Goal: Find specific page/section: Find specific page/section

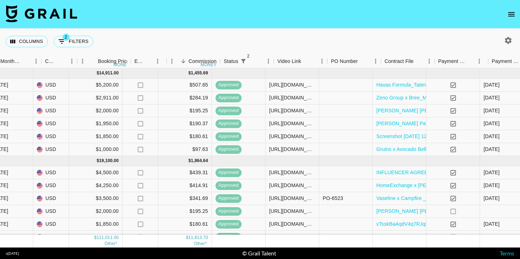
scroll to position [0, 506]
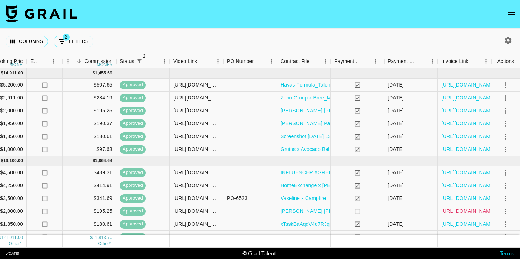
click at [455, 209] on link "[URL][DOMAIN_NAME]" at bounding box center [468, 210] width 54 height 7
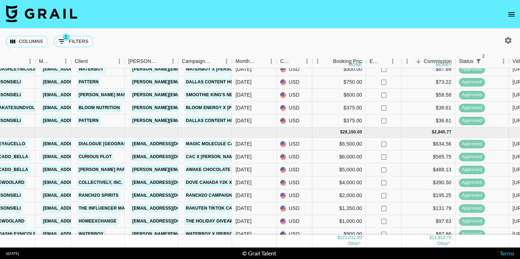
scroll to position [0, 167]
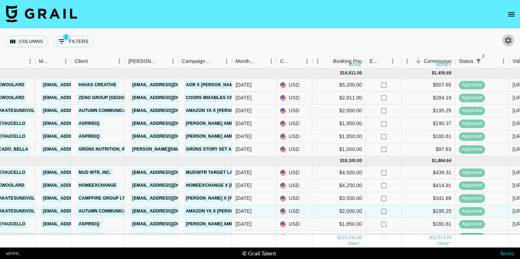
click at [505, 41] on icon "button" at bounding box center [508, 40] width 9 height 9
select select "[DATE]"
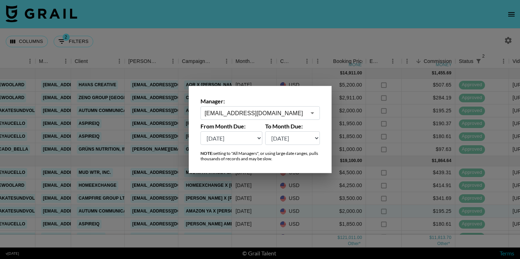
click at [431, 42] on div at bounding box center [260, 129] width 520 height 259
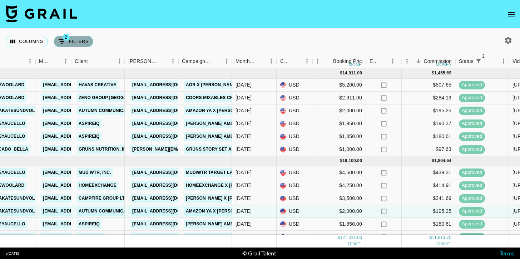
click at [56, 38] on button "2 Filters" at bounding box center [74, 41] width 40 height 11
select select "status"
select select "not"
select select "cancelled"
select select "status"
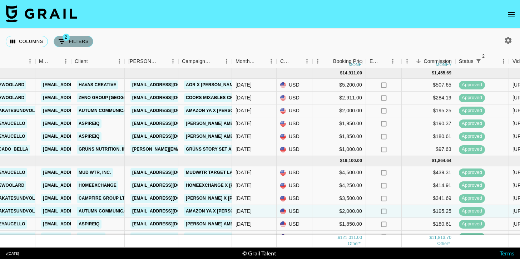
select select "not"
select select "declined"
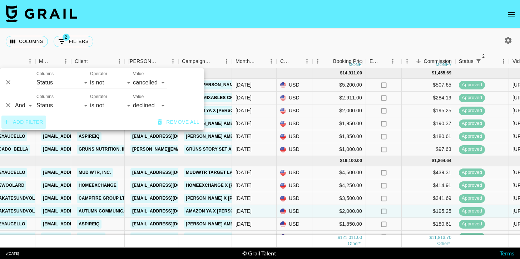
click at [12, 120] on button "Add filter" at bounding box center [23, 121] width 45 height 13
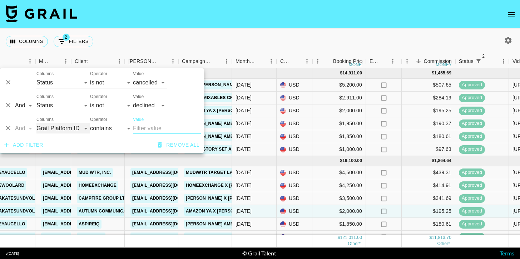
click at [51, 129] on select "Grail Platform ID Airtable ID Talent Manager Client [PERSON_NAME] Campaign (Typ…" at bounding box center [63, 128] width 54 height 11
select select "talentName"
click at [139, 128] on input "Value" at bounding box center [167, 128] width 68 height 11
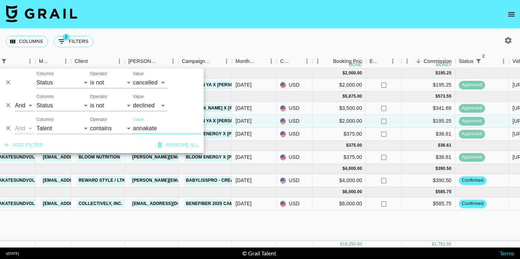
type input "annakate"
click at [245, 30] on div "Columns 3 Filters + Booking" at bounding box center [260, 42] width 520 height 26
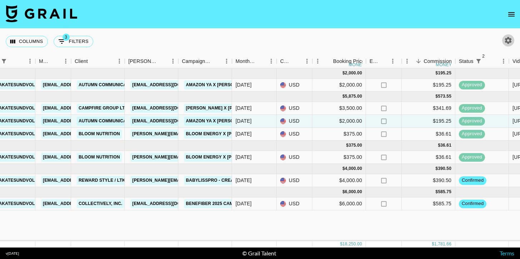
click at [506, 40] on icon "button" at bounding box center [508, 40] width 7 height 7
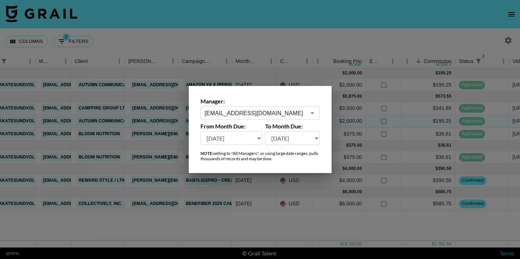
click at [229, 134] on select "[DATE] [DATE] '[DATE] May '[DATE] Mar '[DATE] Jan '[DATE] Nov '[DATE] Sep '[DAT…" at bounding box center [231, 138] width 62 height 14
select select "[DATE]"
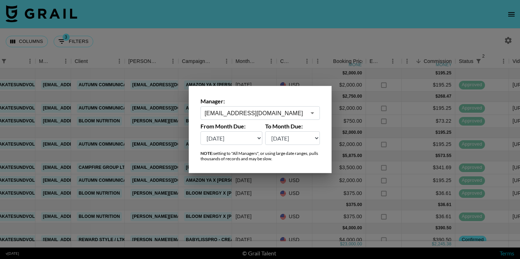
click at [252, 35] on div at bounding box center [260, 129] width 520 height 259
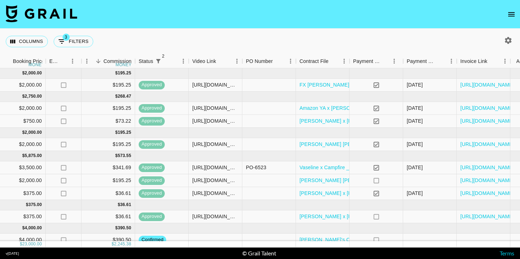
scroll to position [0, 488]
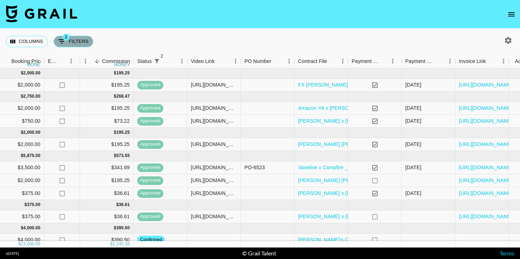
click at [69, 43] on button "3 Filters" at bounding box center [74, 41] width 40 height 11
select select "status"
select select "not"
select select "cancelled"
select select "status"
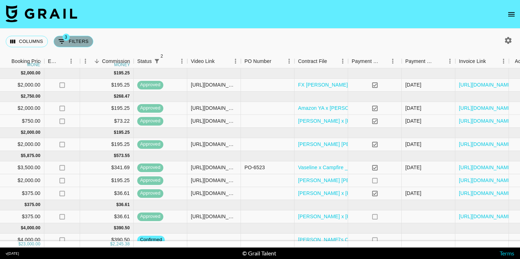
select select "not"
select select "declined"
select select "talentName"
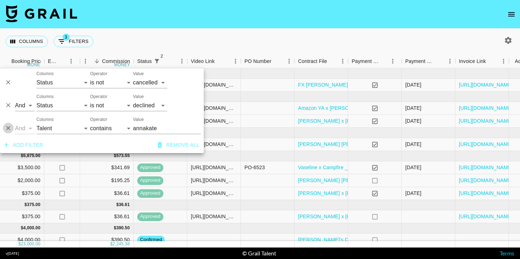
click at [10, 126] on icon "Delete" at bounding box center [8, 127] width 7 height 7
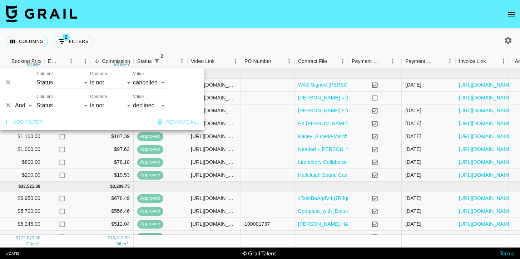
click at [220, 44] on div "Columns 2 Filters + Booking" at bounding box center [260, 42] width 520 height 26
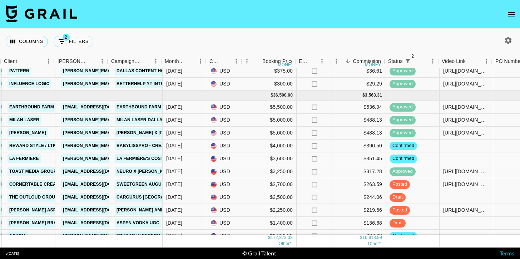
scroll to position [686, 237]
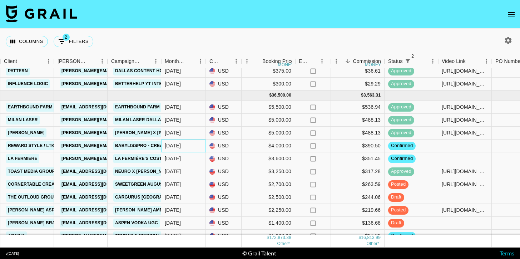
click at [188, 147] on div "[DATE]" at bounding box center [183, 145] width 45 height 13
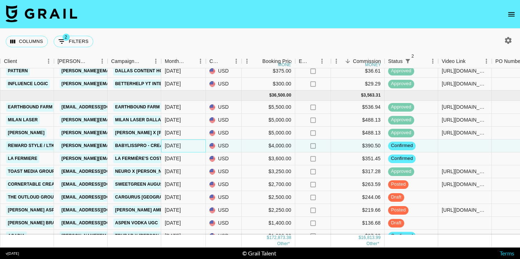
click at [188, 147] on div "[DATE]" at bounding box center [183, 145] width 45 height 13
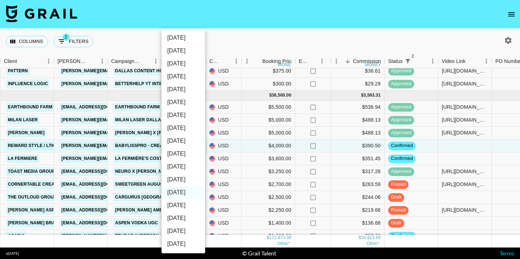
scroll to position [103, 0]
click at [177, 79] on li "[DATE]" at bounding box center [184, 76] width 44 height 13
type input "[DATE]"
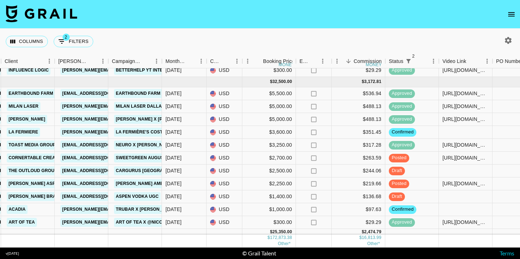
scroll to position [699, 235]
